Goal: Transaction & Acquisition: Purchase product/service

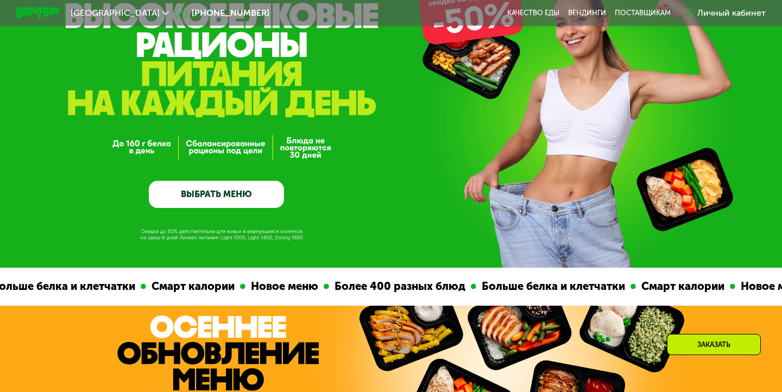
scroll to position [85, 0]
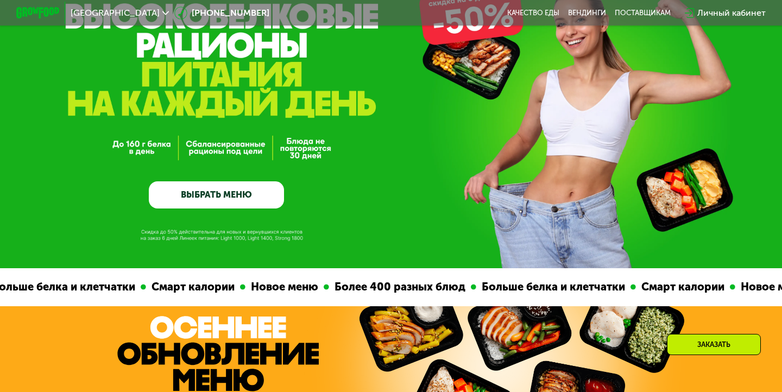
click at [214, 204] on link "ВЫБРАТЬ МЕНЮ" at bounding box center [216, 194] width 135 height 27
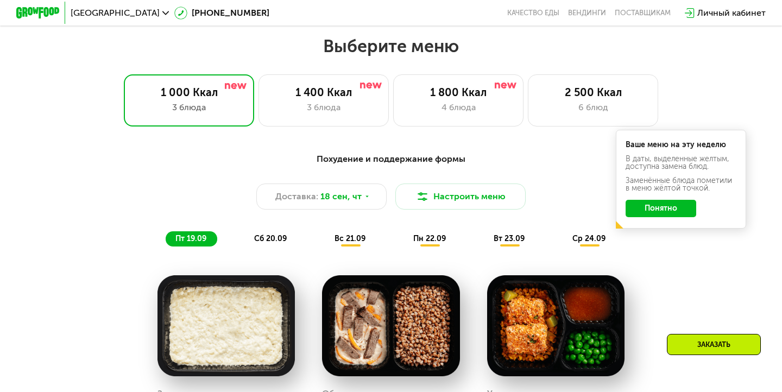
scroll to position [690, 0]
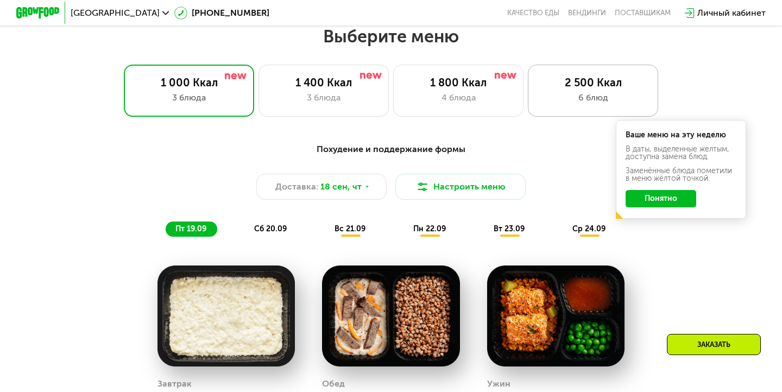
click at [599, 96] on div "6 блюд" at bounding box center [592, 97] width 107 height 13
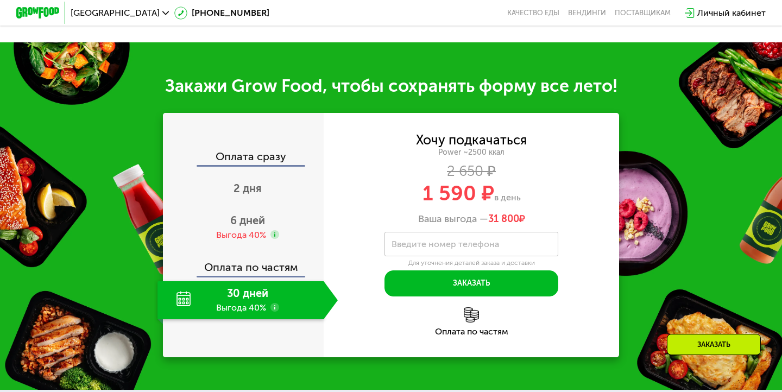
scroll to position [1524, 0]
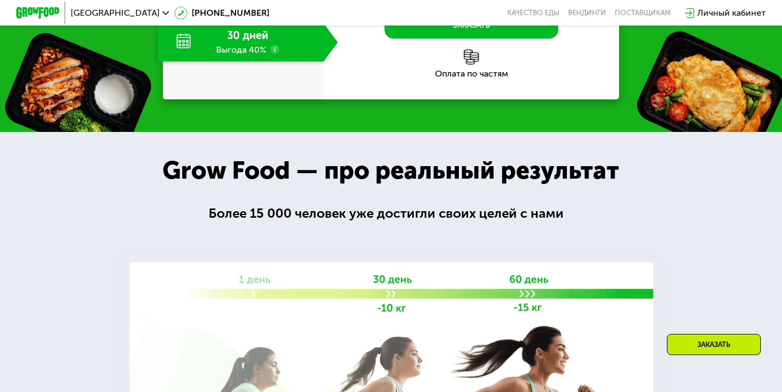
click at [297, 61] on div "30 дней Выгода 40%" at bounding box center [240, 42] width 166 height 38
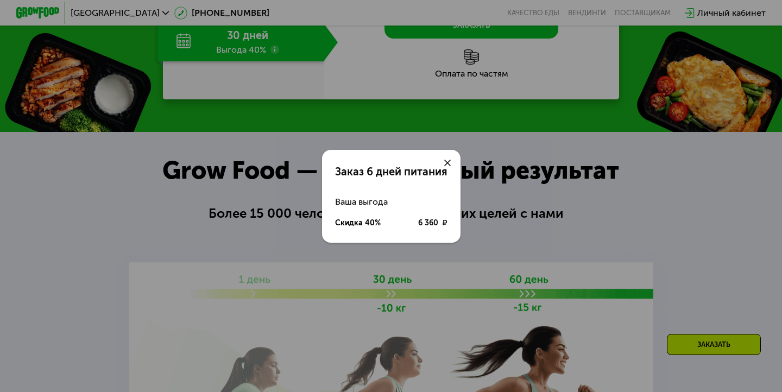
click at [443, 155] on div at bounding box center [447, 163] width 26 height 26
click at [445, 161] on use at bounding box center [447, 163] width 7 height 7
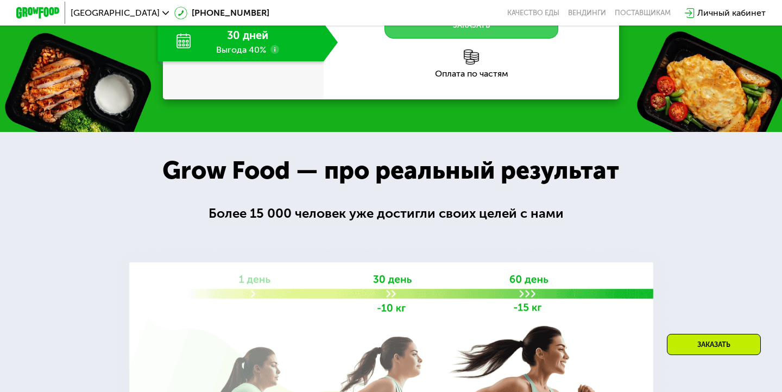
click at [454, 39] on button "Заказать" at bounding box center [471, 25] width 174 height 26
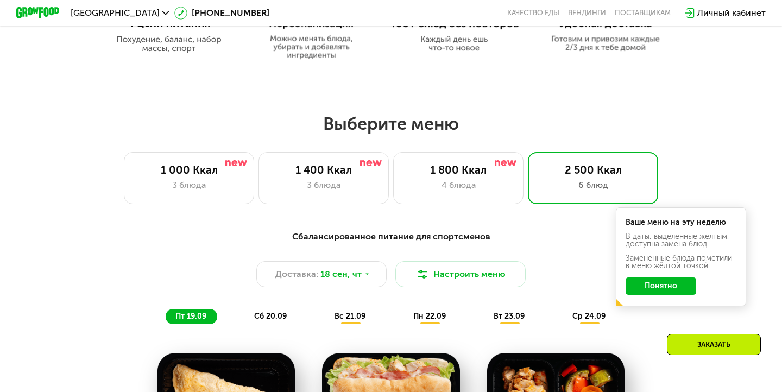
scroll to position [600, 0]
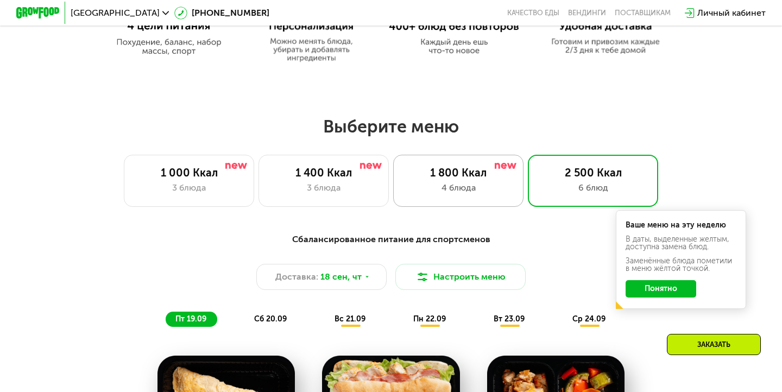
click at [450, 180] on div "1 800 Ккал 4 блюда" at bounding box center [458, 181] width 130 height 52
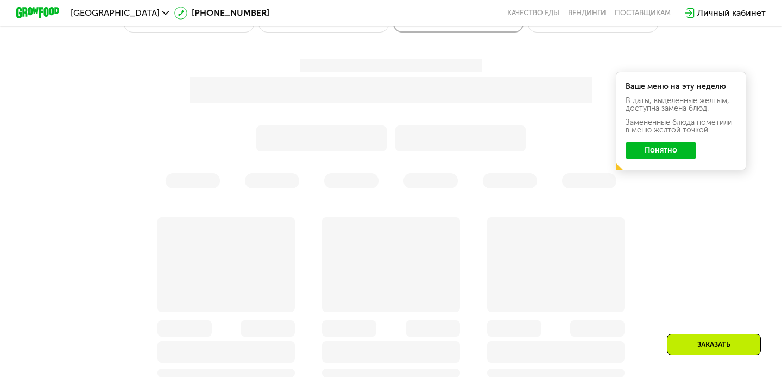
scroll to position [782, 0]
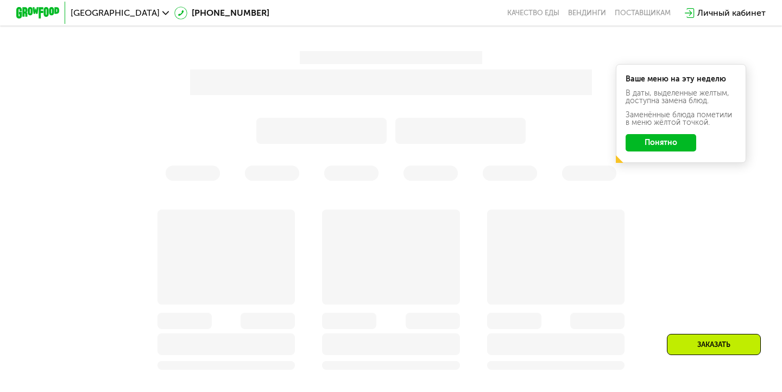
click at [655, 144] on button "Понятно" at bounding box center [660, 142] width 71 height 17
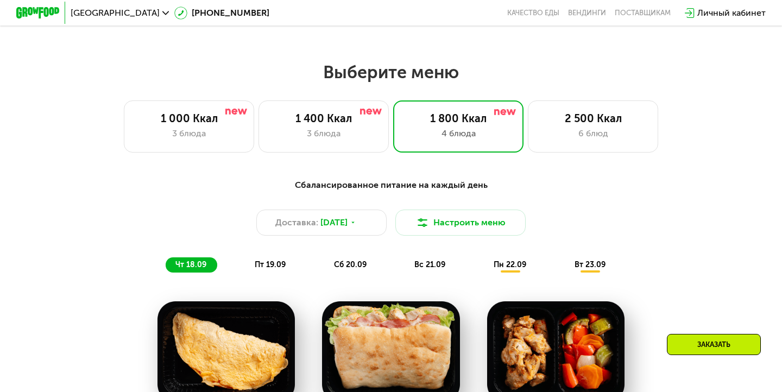
scroll to position [652, 0]
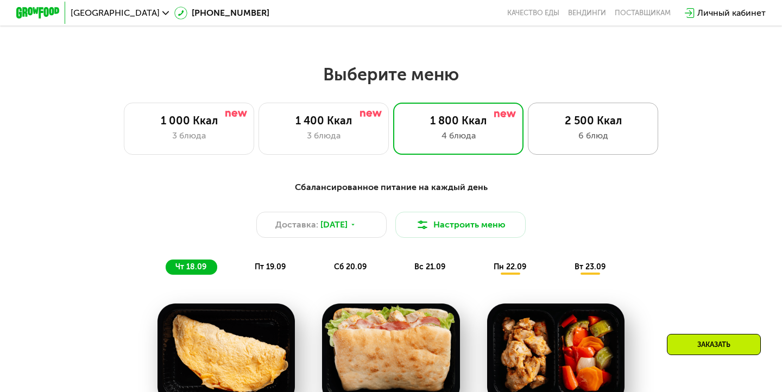
click at [605, 134] on div "6 блюд" at bounding box center [592, 135] width 107 height 13
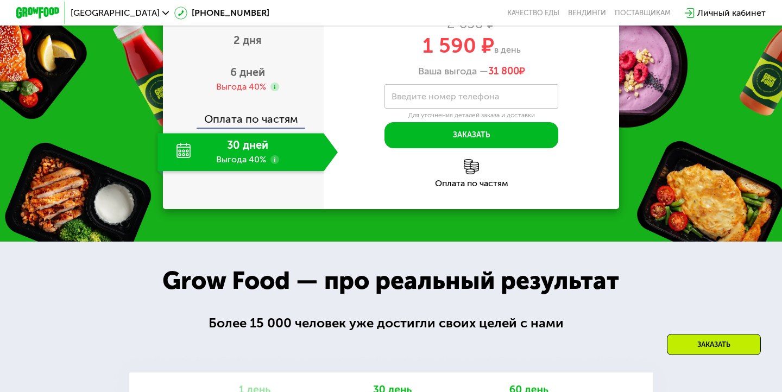
scroll to position [1602, 0]
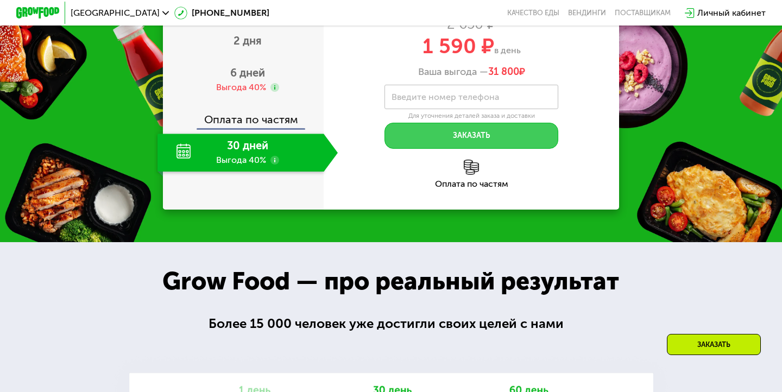
click at [476, 136] on button "Заказать" at bounding box center [471, 136] width 174 height 26
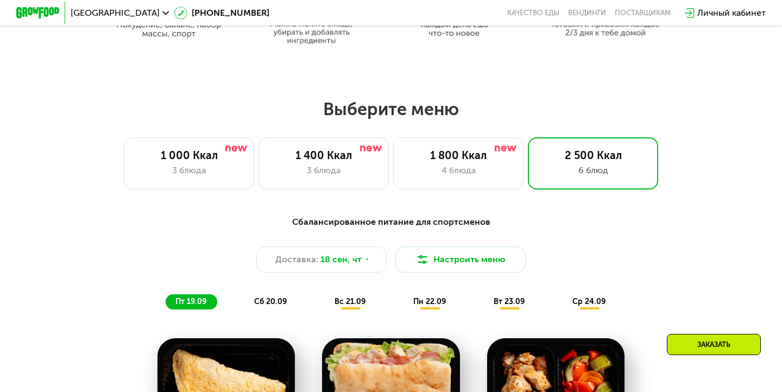
scroll to position [587, 0]
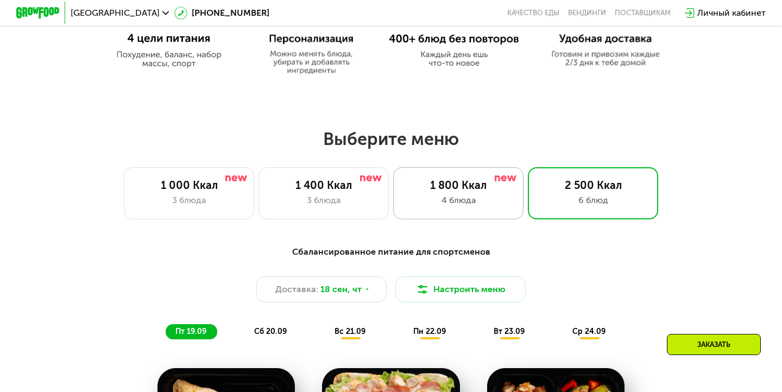
click at [480, 188] on div "1 800 Ккал" at bounding box center [457, 185] width 107 height 13
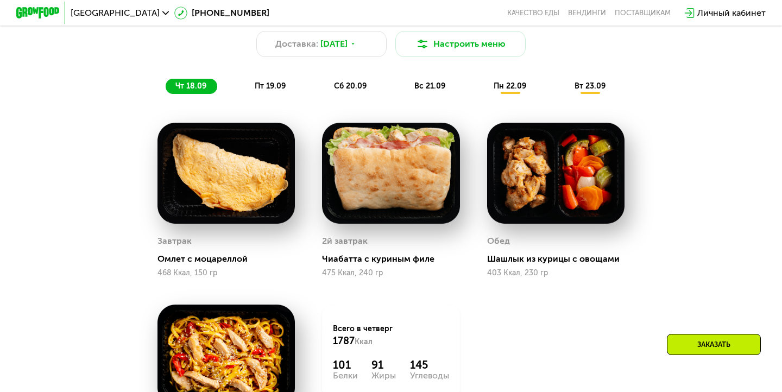
scroll to position [721, 0]
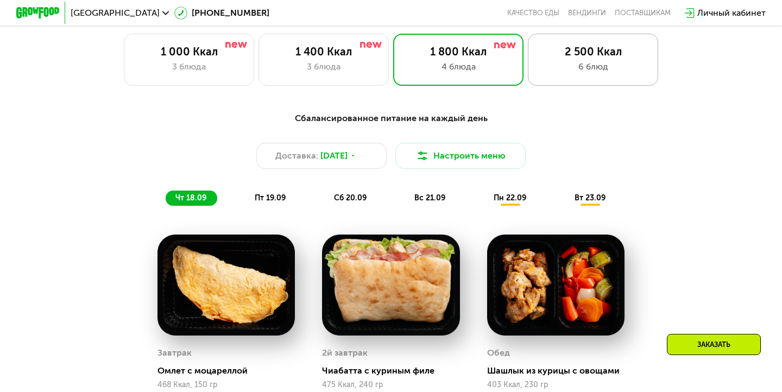
click at [592, 49] on div "2 500 Ккал" at bounding box center [592, 51] width 107 height 13
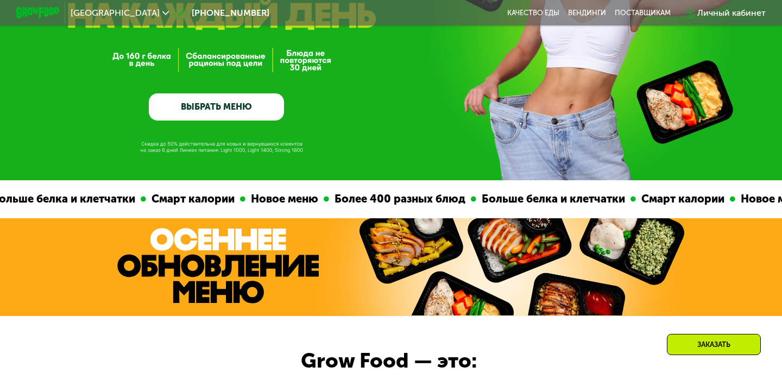
scroll to position [174, 0]
